Goal: Transaction & Acquisition: Purchase product/service

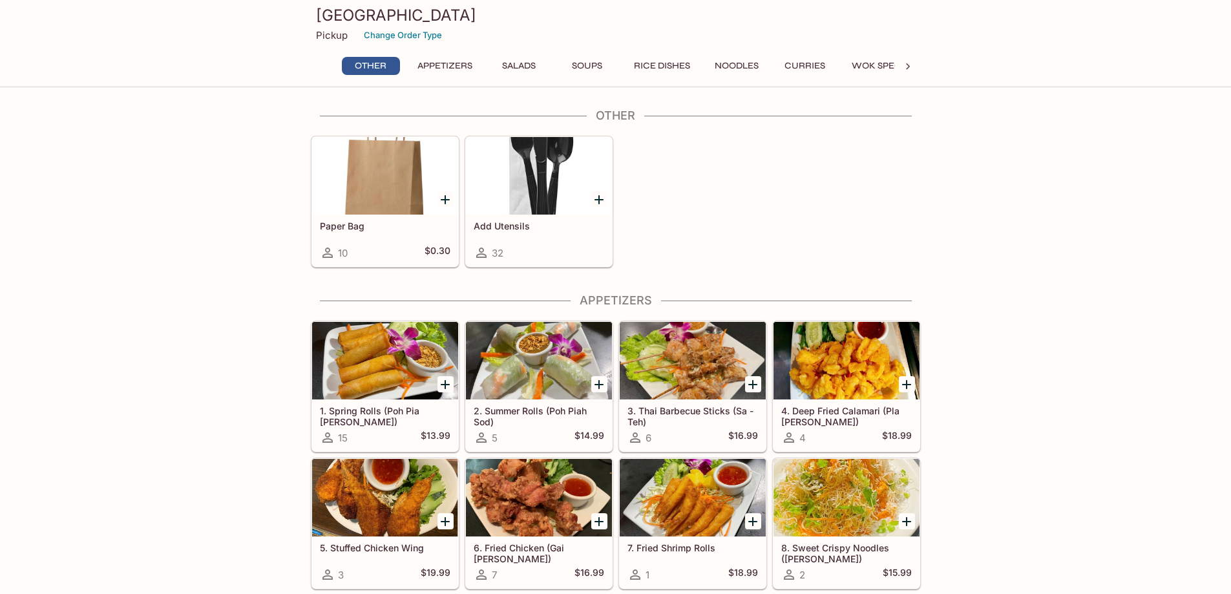
scroll to position [129, 0]
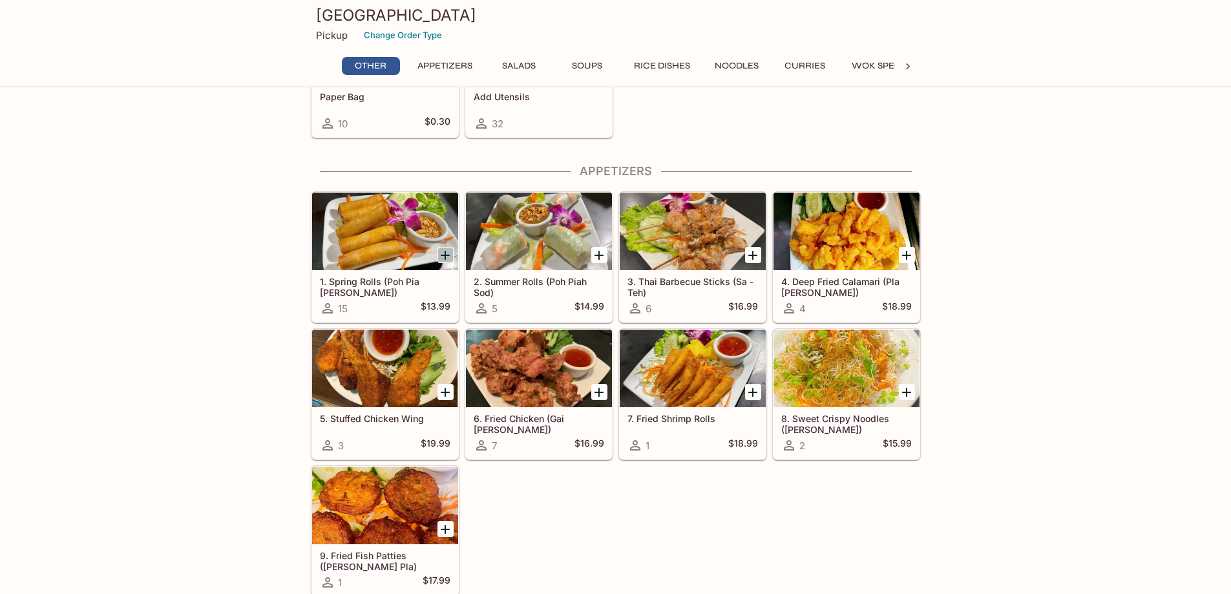
click at [448, 251] on icon "Add 1. Spring Rolls (Poh Pia Tod)" at bounding box center [446, 256] width 16 height 16
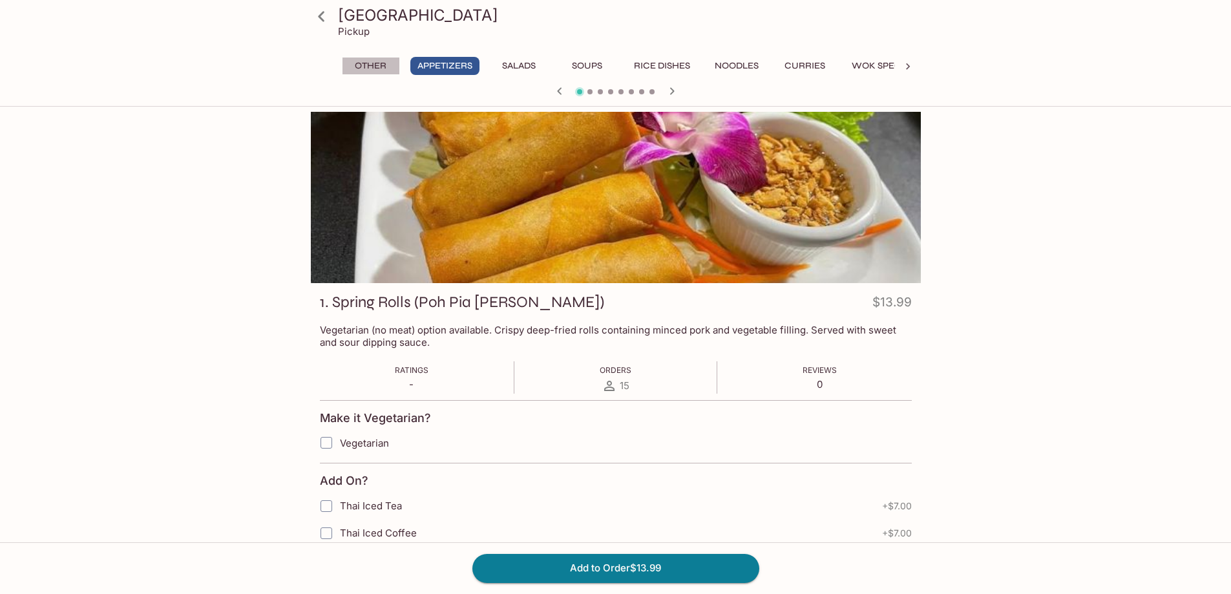
click at [371, 61] on button "Other" at bounding box center [371, 66] width 58 height 18
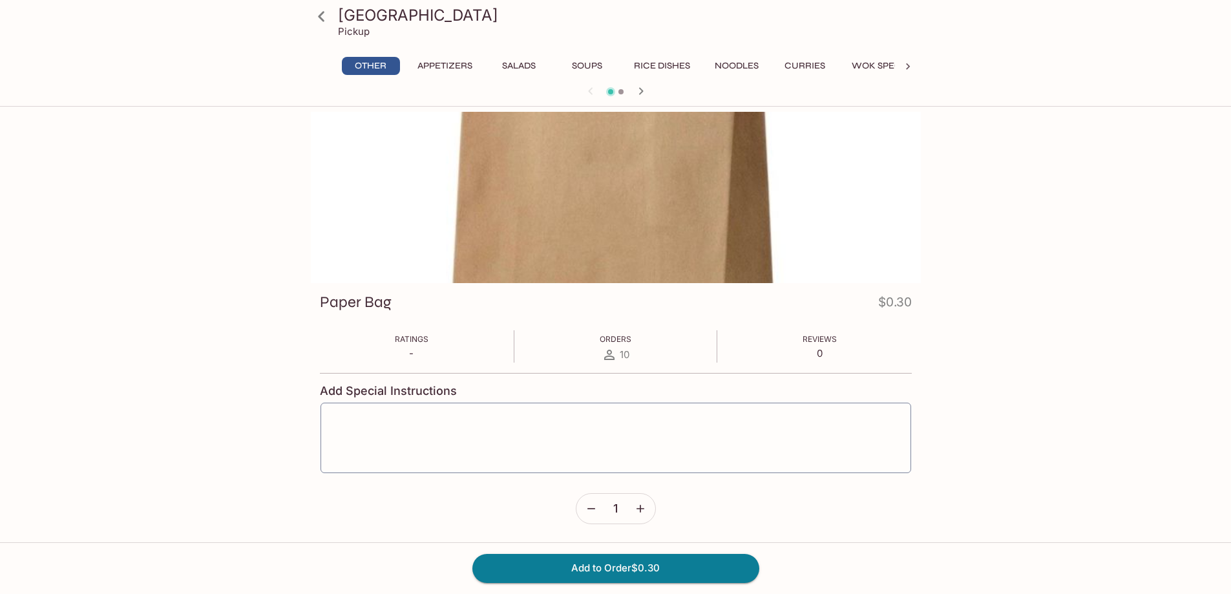
click at [359, 16] on h3 "[GEOGRAPHIC_DATA]" at bounding box center [627, 15] width 578 height 20
click at [321, 16] on icon at bounding box center [321, 16] width 23 height 23
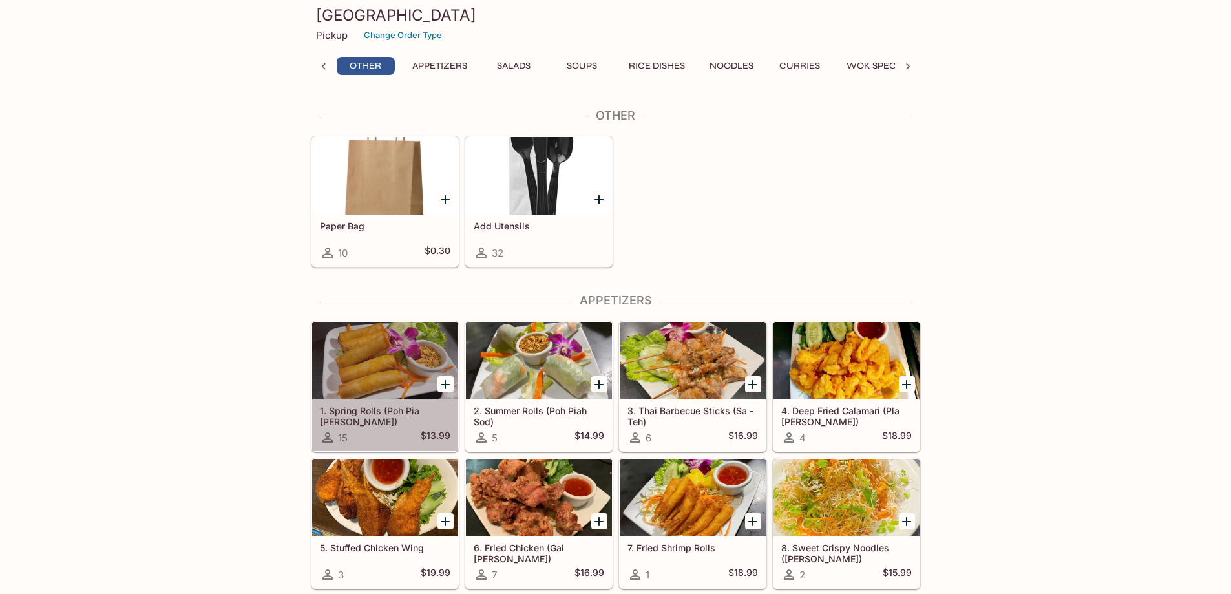
click at [335, 438] on div "15" at bounding box center [334, 438] width 28 height 16
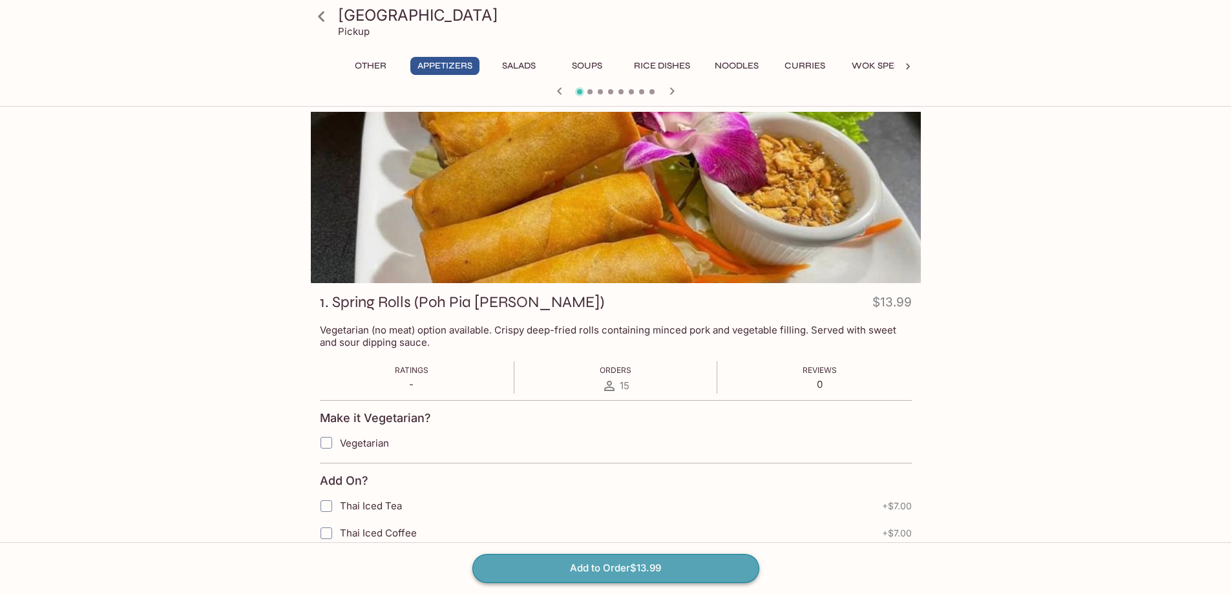
click at [628, 569] on button "Add to Order $13.99" at bounding box center [615, 568] width 287 height 28
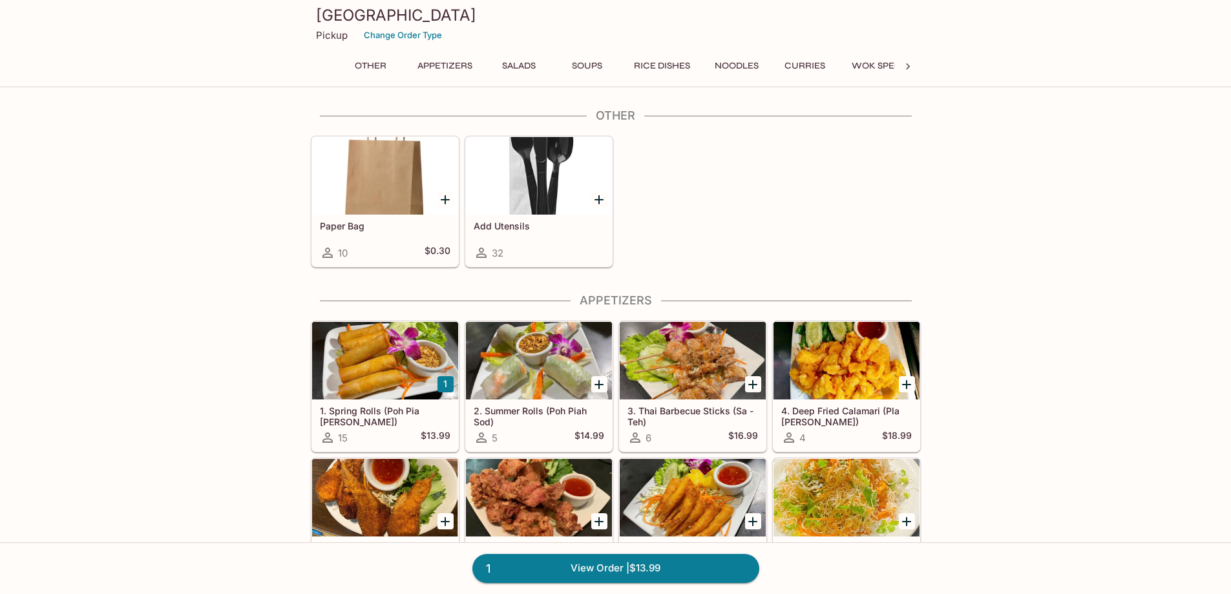
click at [445, 382] on button "1" at bounding box center [446, 384] width 16 height 16
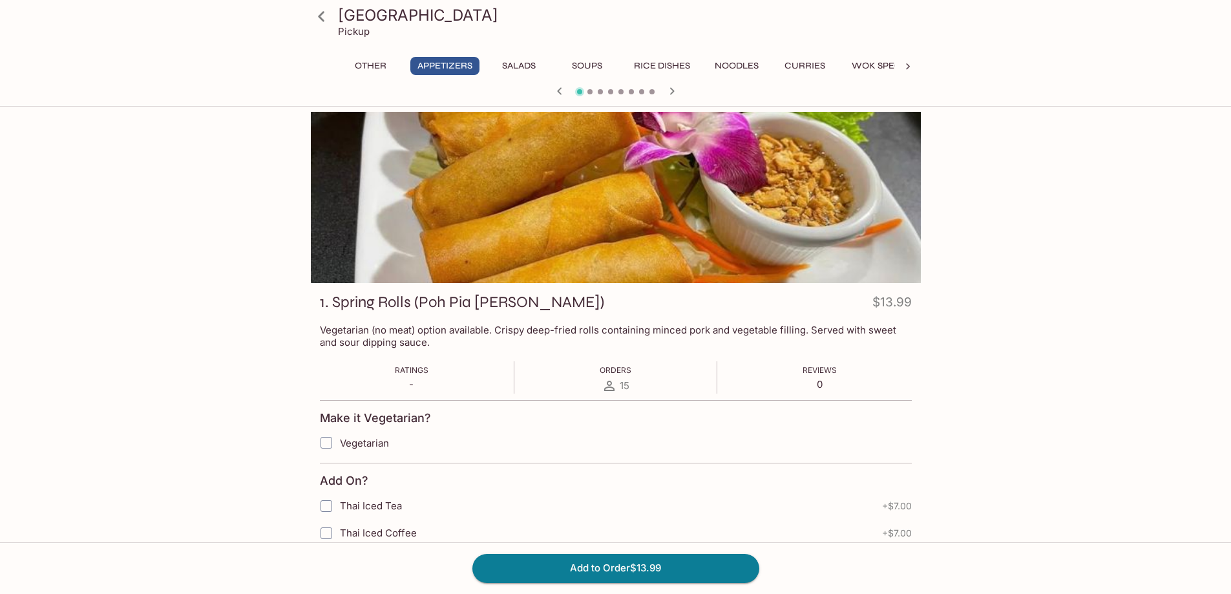
scroll to position [129, 0]
